Goal: Find contact information: Find contact information

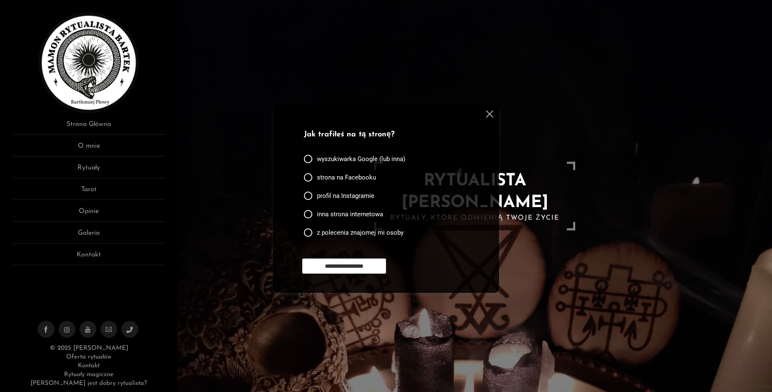
click at [491, 112] on img at bounding box center [489, 114] width 7 height 7
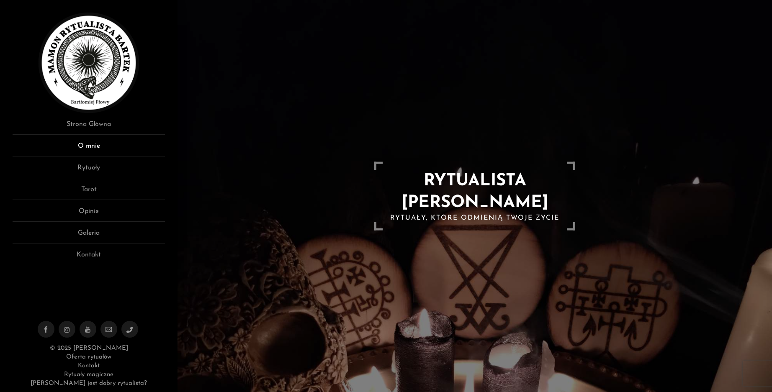
click at [88, 147] on link "O mnie" at bounding box center [89, 148] width 152 height 15
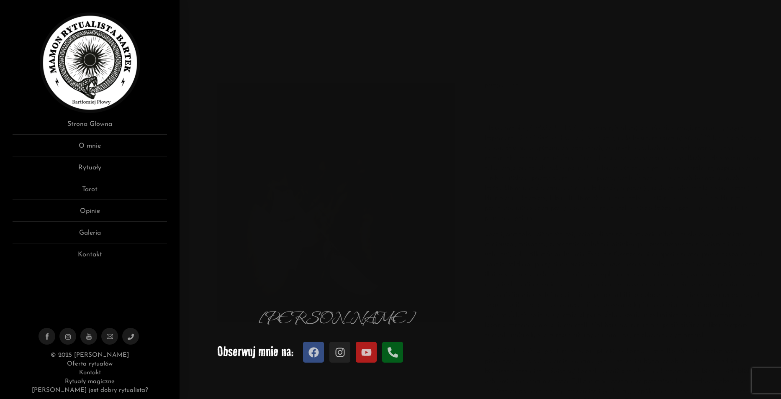
scroll to position [42, 0]
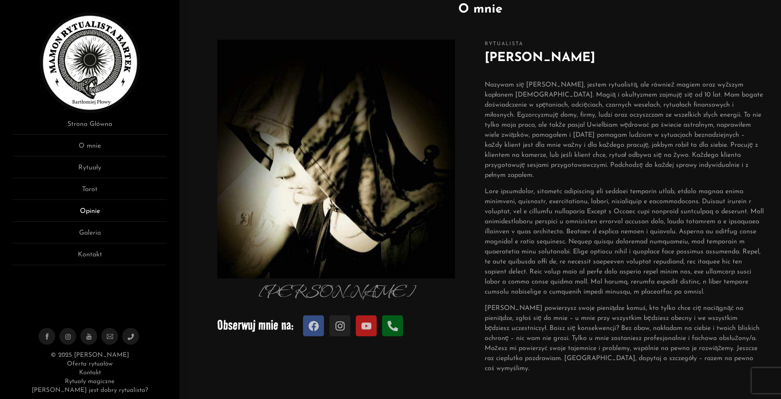
click at [92, 215] on link "Opinie" at bounding box center [90, 213] width 155 height 15
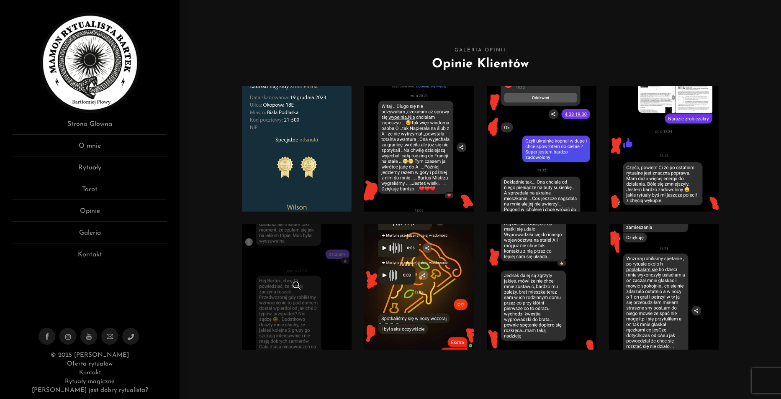
click at [294, 250] on link at bounding box center [297, 287] width 110 height 126
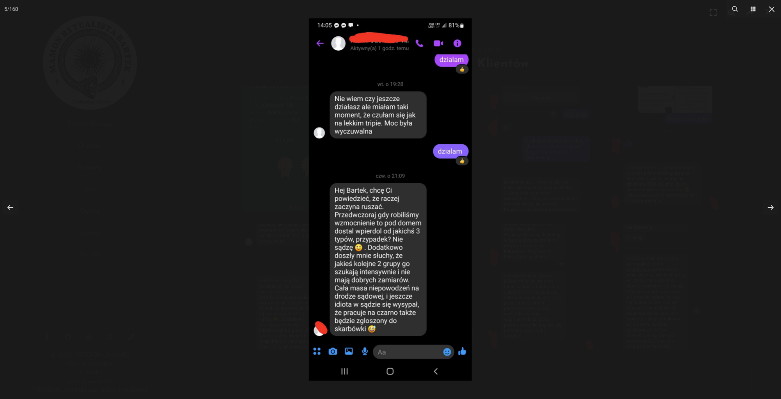
click at [288, 256] on div at bounding box center [390, 199] width 781 height 399
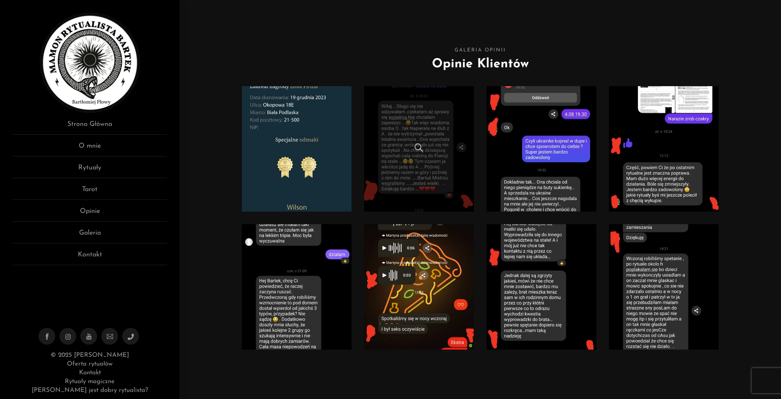
click at [435, 187] on link at bounding box center [419, 149] width 110 height 126
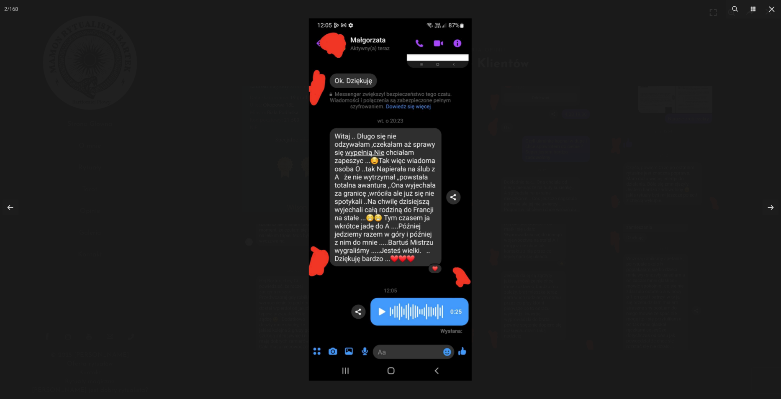
click at [152, 273] on div at bounding box center [390, 199] width 781 height 399
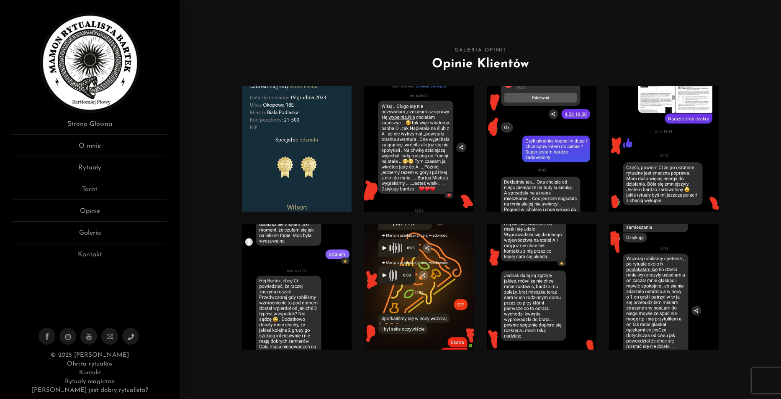
click at [562, 184] on link at bounding box center [542, 149] width 110 height 126
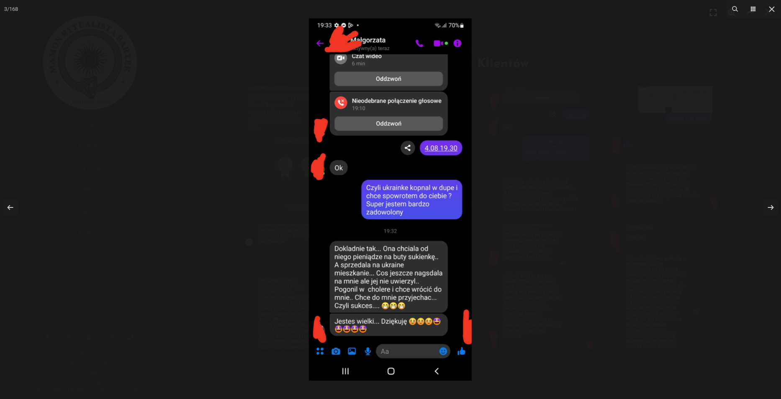
click at [565, 203] on div at bounding box center [390, 199] width 781 height 399
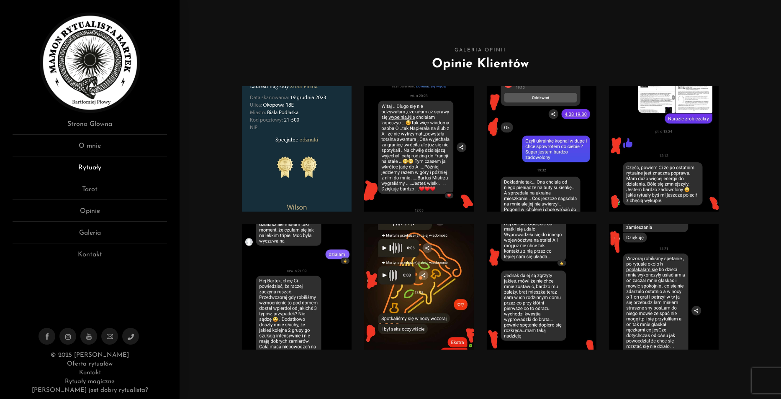
click at [89, 170] on link "Rytuały" at bounding box center [90, 170] width 155 height 15
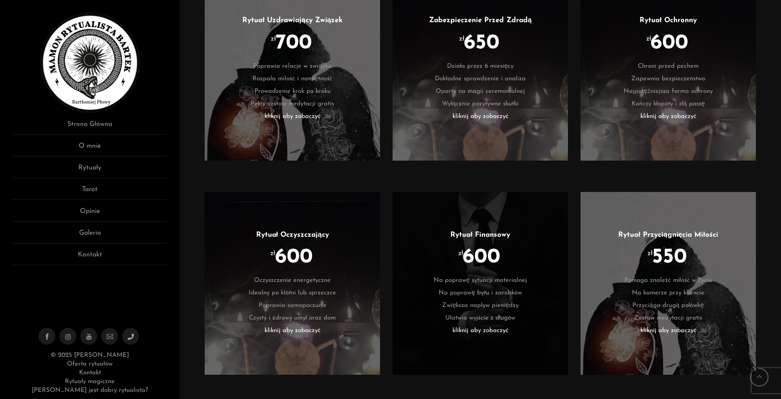
scroll to position [1926, 0]
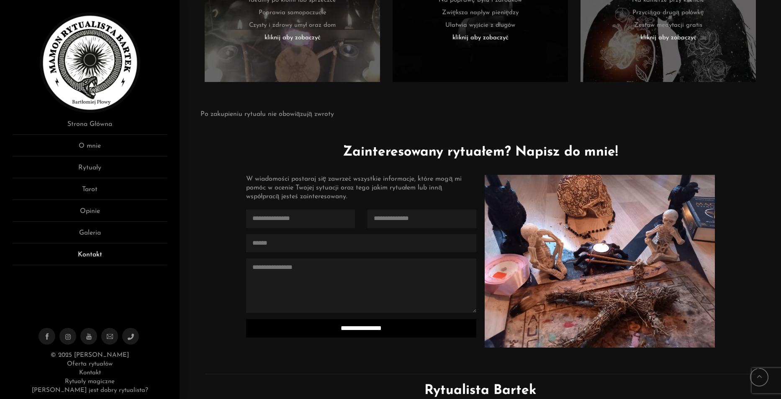
click at [98, 259] on link "Kontakt" at bounding box center [90, 257] width 155 height 15
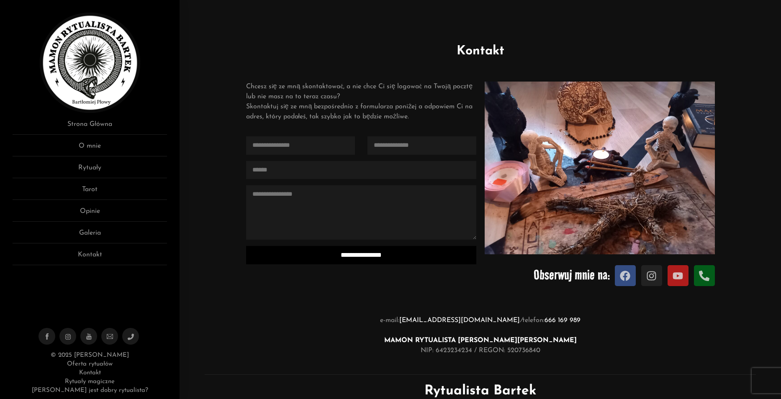
drag, startPoint x: 506, startPoint y: 338, endPoint x: 563, endPoint y: 339, distance: 57.4
click at [564, 339] on p "e-mail: [EMAIL_ADDRESS][DOMAIN_NAME] / telefon: [PHONE_NUMBER] MAMON RYTUALISTA…" at bounding box center [480, 336] width 568 height 40
copy strong "[PERSON_NAME]"
